Goal: Transaction & Acquisition: Purchase product/service

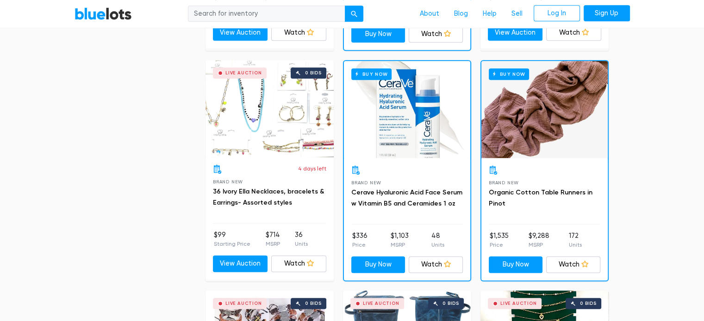
scroll to position [601, 0]
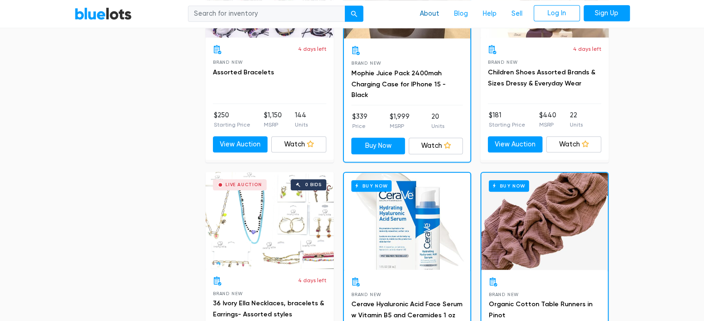
click at [427, 9] on link "About" at bounding box center [429, 14] width 34 height 18
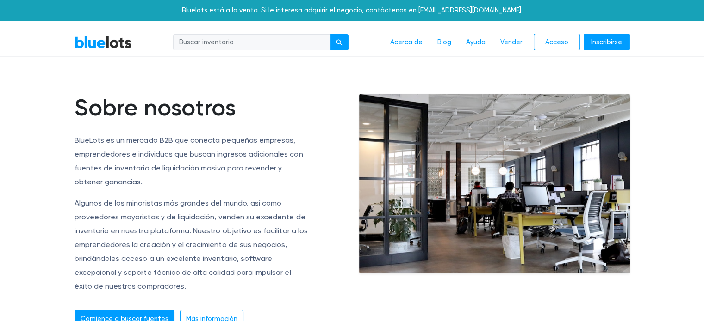
click at [263, 43] on input "search" at bounding box center [251, 42] width 157 height 17
click at [216, 44] on input "search" at bounding box center [251, 42] width 157 height 17
click at [111, 41] on link "BlueLots" at bounding box center [102, 42] width 57 height 13
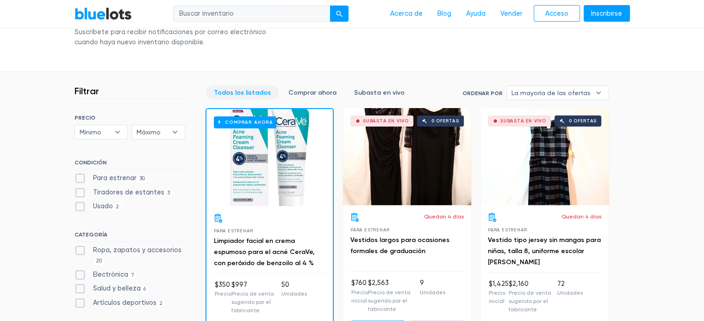
scroll to position [278, 0]
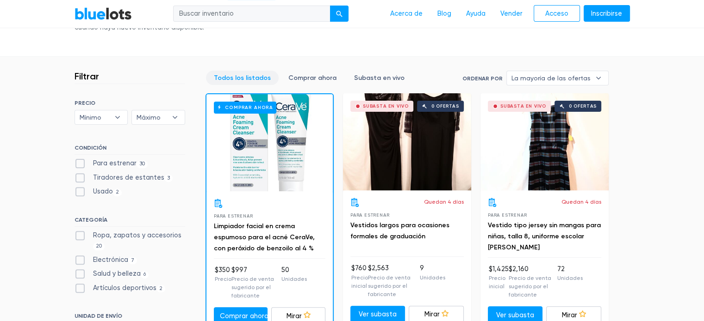
click at [82, 161] on label "Para estrenar 30" at bounding box center [111, 164] width 74 height 10
click at [80, 161] on New"] "Para estrenar 30" at bounding box center [77, 162] width 6 height 6
checkbox New"] "true"
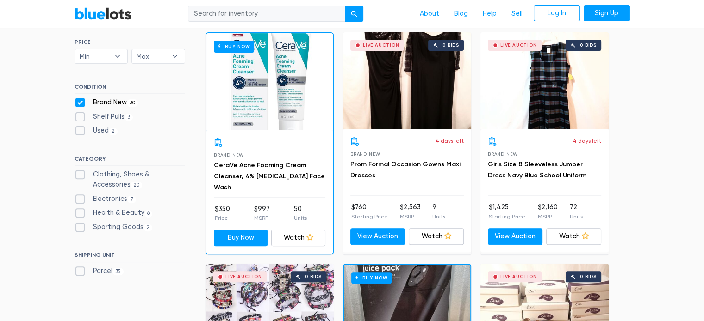
scroll to position [216, 0]
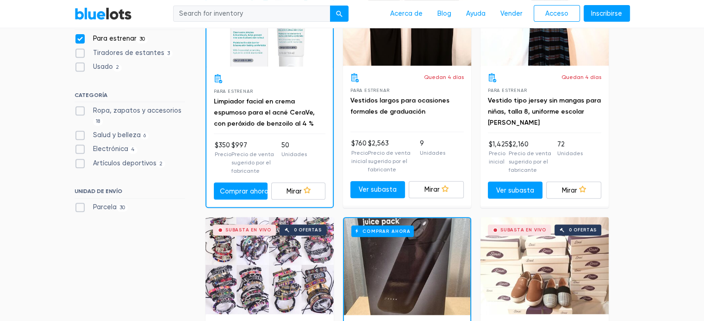
scroll to position [402, 0]
click at [80, 151] on label "Electrónica 4" at bounding box center [105, 149] width 63 height 10
click at [80, 150] on input "Electrónica 4" at bounding box center [77, 147] width 6 height 6
checkbox input "true"
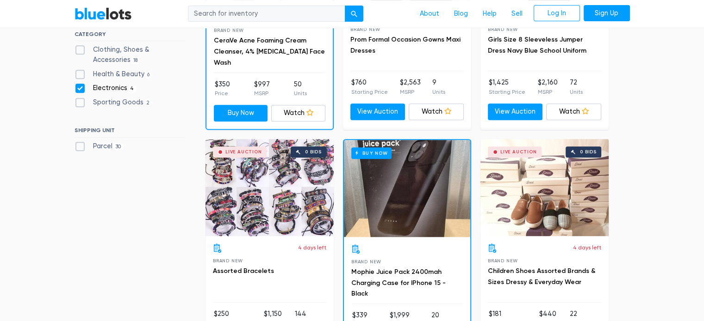
scroll to position [341, 0]
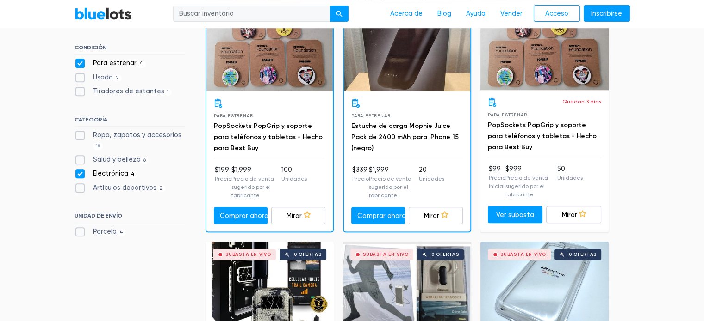
scroll to position [356, 0]
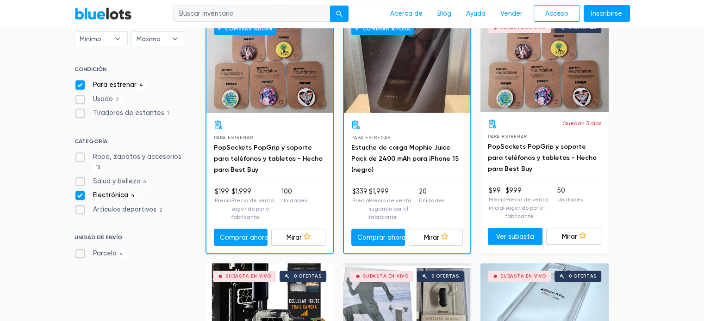
drag, startPoint x: 81, startPoint y: 207, endPoint x: 76, endPoint y: 208, distance: 5.2
click at [81, 208] on label "Artículos deportivos 2" at bounding box center [119, 210] width 91 height 10
click at [80, 208] on Goods"] "Artículos deportivos 2" at bounding box center [77, 208] width 6 height 6
checkbox Goods"] "true"
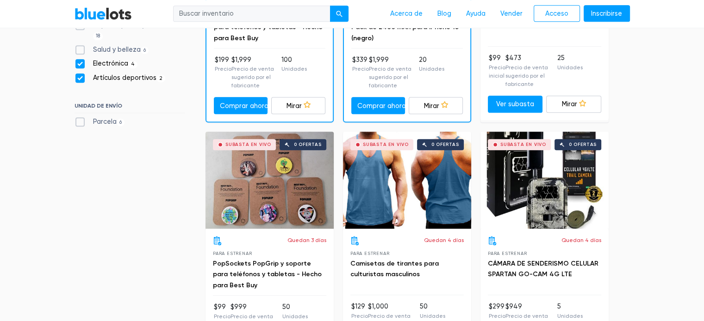
scroll to position [541, 0]
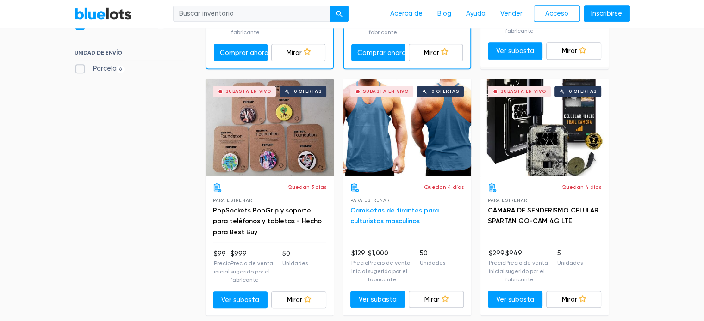
click at [401, 218] on font "Camisetas de tirantes para culturistas masculinos" at bounding box center [394, 216] width 88 height 19
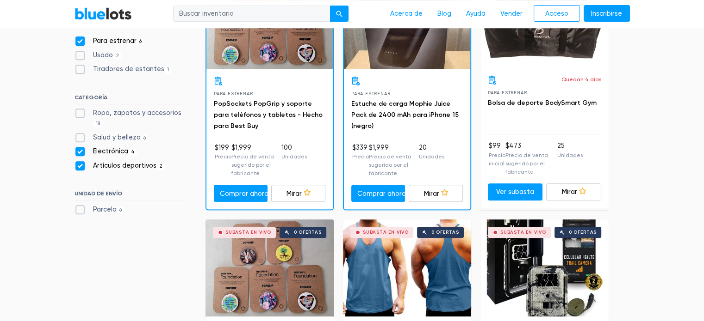
scroll to position [310, 0]
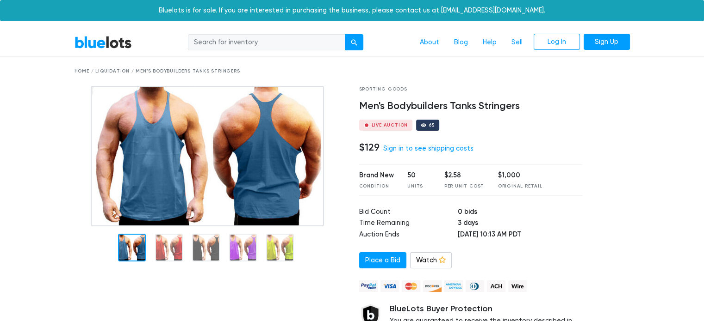
click at [79, 52] on nav "BlueLots About Blog Help Sell Log In Sign Up" at bounding box center [352, 43] width 704 height 28
click at [93, 42] on link "BlueLots" at bounding box center [102, 42] width 57 height 13
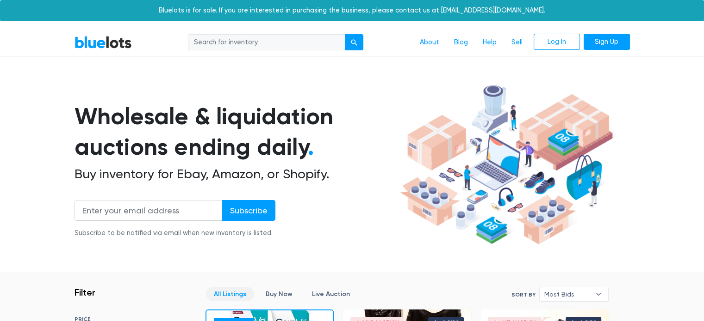
click at [244, 38] on input "search" at bounding box center [266, 42] width 157 height 17
type input "mobil"
click at [345, 34] on button "submit" at bounding box center [354, 42] width 19 height 17
